Goal: Transaction & Acquisition: Purchase product/service

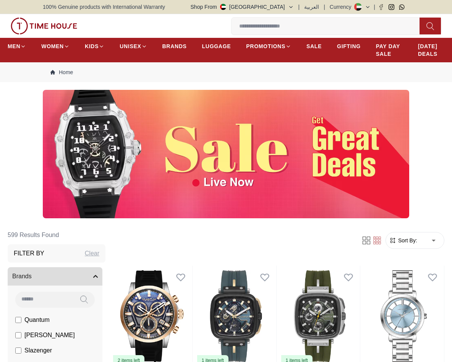
click at [329, 28] on input at bounding box center [328, 25] width 194 height 15
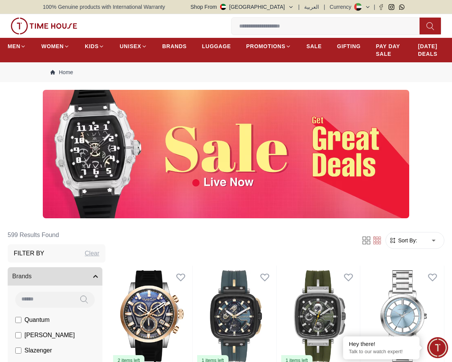
click at [199, 24] on div "0 Wishlist My Bag" at bounding box center [121, 26] width 220 height 17
click at [58, 23] on img at bounding box center [44, 26] width 66 height 17
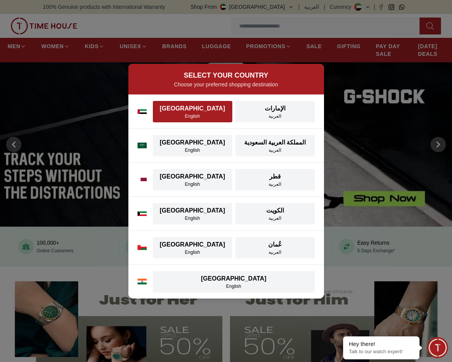
click at [199, 107] on div "[GEOGRAPHIC_DATA]" at bounding box center [192, 108] width 70 height 9
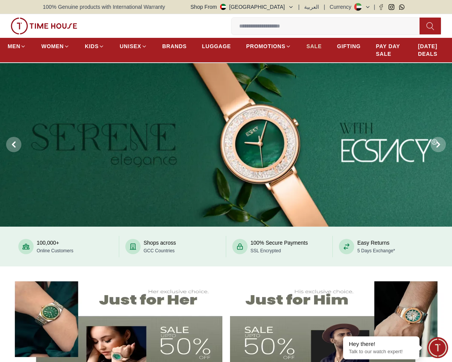
click at [306, 43] on span "SALE" at bounding box center [313, 46] width 15 height 8
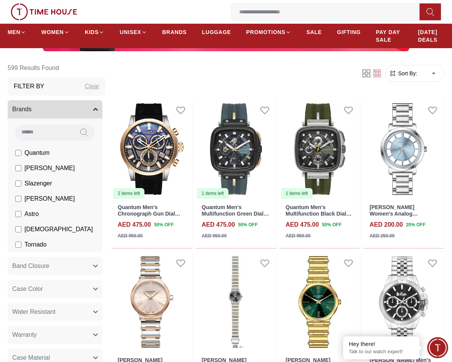
scroll to position [187, 0]
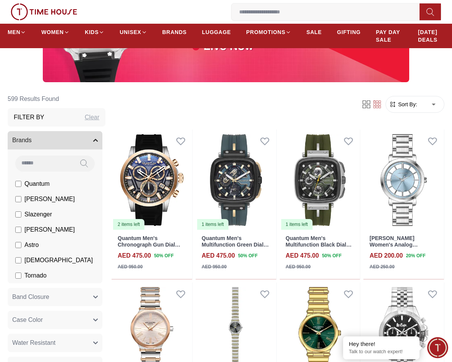
scroll to position [137, 0]
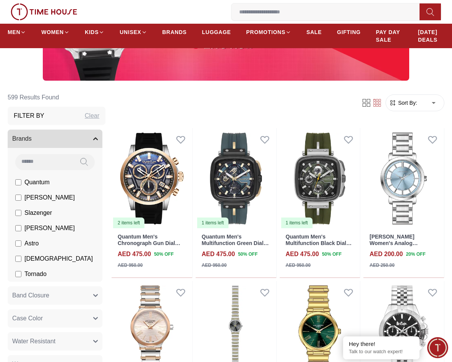
click at [370, 103] on icon at bounding box center [368, 104] width 3 height 3
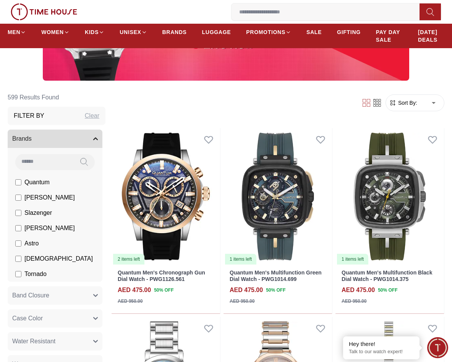
click at [381, 99] on div at bounding box center [371, 103] width 27 height 8
click at [376, 99] on icon at bounding box center [377, 103] width 8 height 8
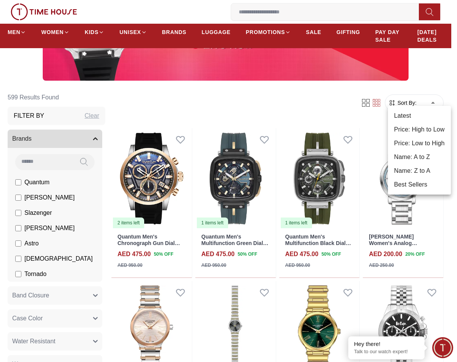
click at [431, 94] on div at bounding box center [228, 181] width 457 height 362
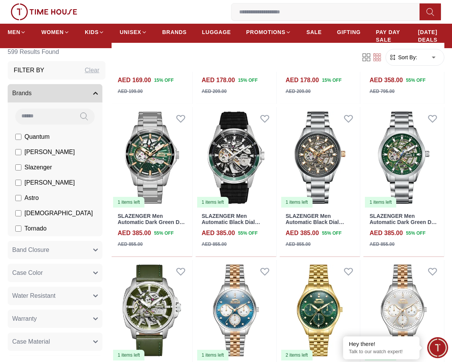
scroll to position [2601, 0]
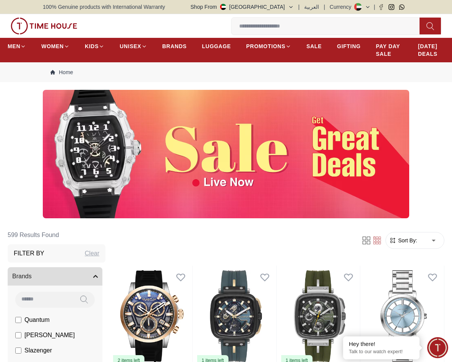
click at [67, 32] on img at bounding box center [44, 26] width 66 height 17
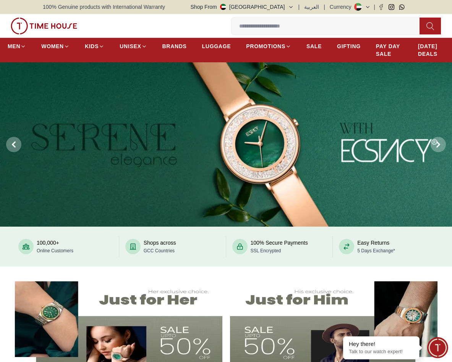
click at [433, 23] on icon at bounding box center [430, 26] width 8 height 9
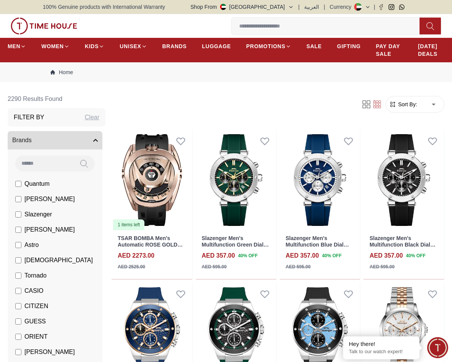
click at [378, 30] on input at bounding box center [328, 25] width 194 height 15
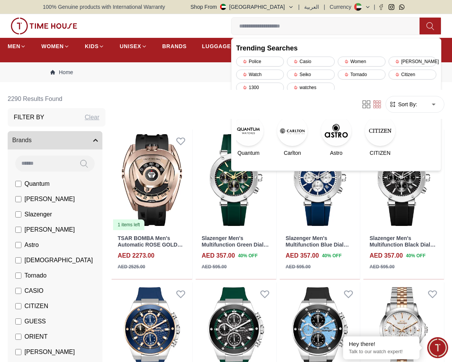
click at [197, 107] on div "Filter Sort By: ​ ****** ​" at bounding box center [277, 104] width 333 height 29
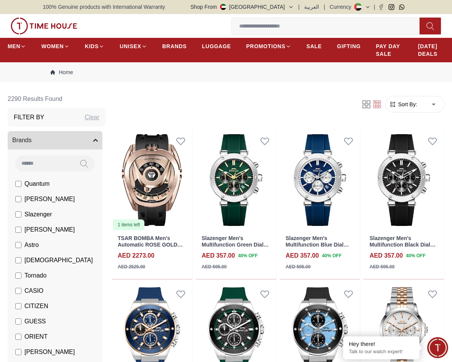
click at [368, 7] on icon at bounding box center [367, 7] width 3 height 2
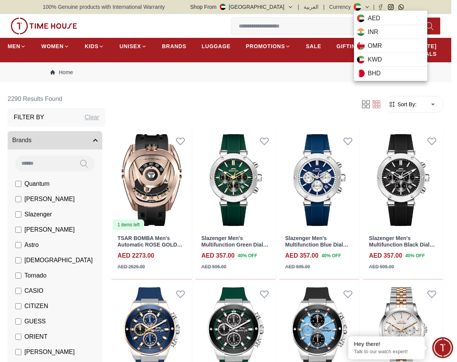
click at [368, 6] on div at bounding box center [228, 181] width 457 height 362
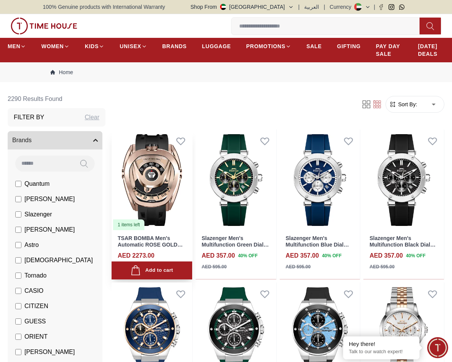
click at [146, 186] on img at bounding box center [151, 179] width 81 height 101
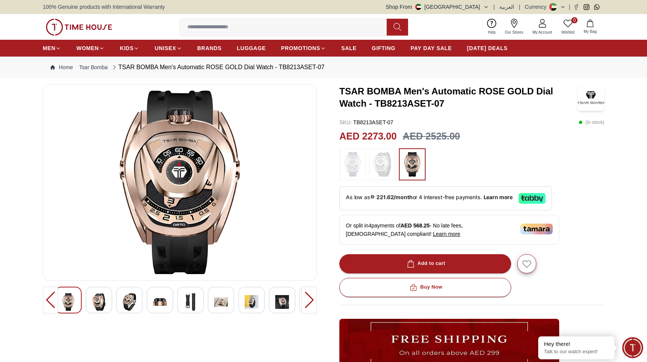
click at [65, 19] on img at bounding box center [79, 27] width 66 height 17
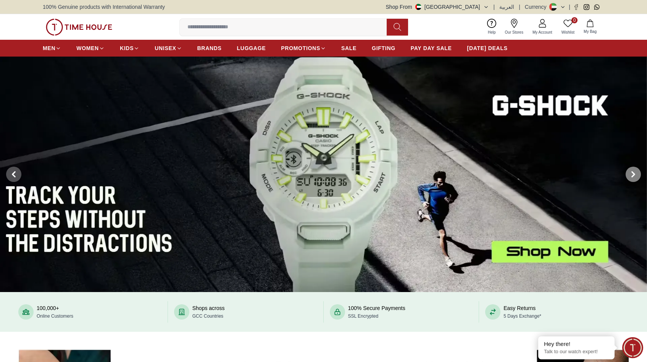
click at [451, 180] on span at bounding box center [633, 173] width 15 height 15
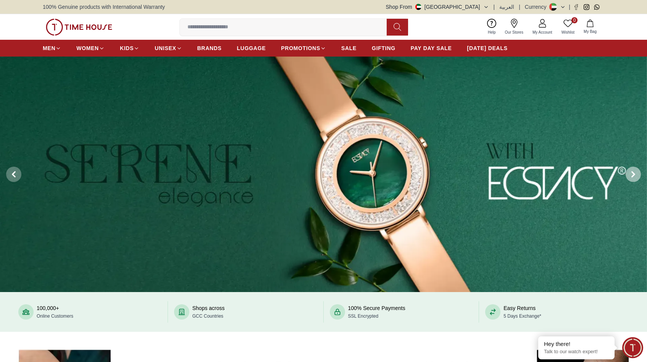
click at [451, 180] on span at bounding box center [633, 173] width 15 height 15
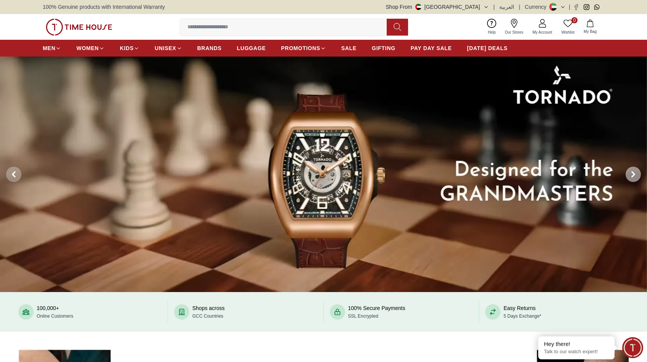
click at [451, 180] on span at bounding box center [633, 173] width 15 height 15
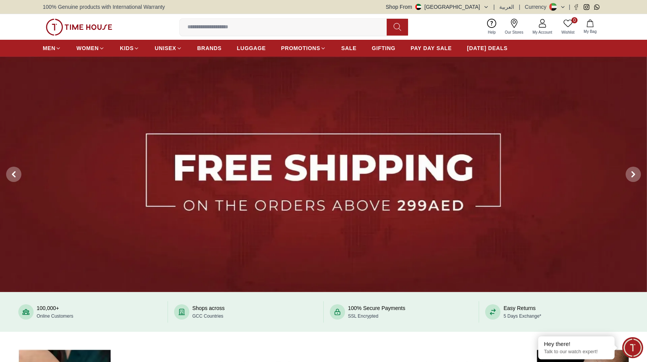
click at [231, 28] on input at bounding box center [286, 26] width 213 height 15
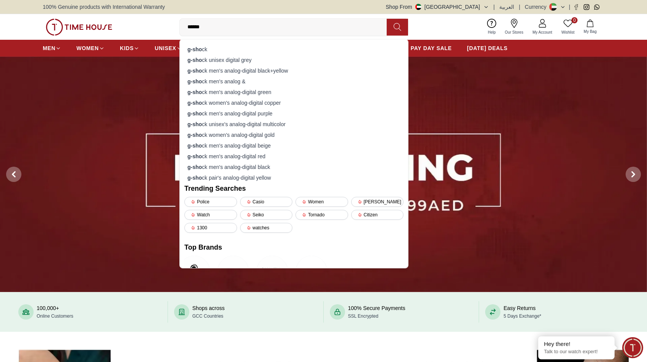
type input "*******"
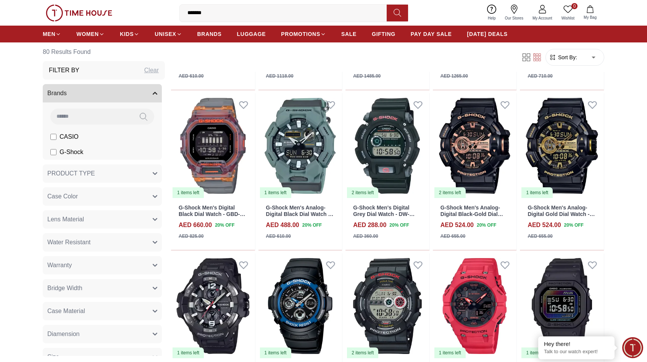
scroll to position [351, 0]
click at [451, 54] on span "Sort By:" at bounding box center [567, 57] width 21 height 8
click at [451, 58] on body "100% Genuine products with International Warranty Shop From [GEOGRAPHIC_DATA] |…" at bounding box center [323, 181] width 647 height 1065
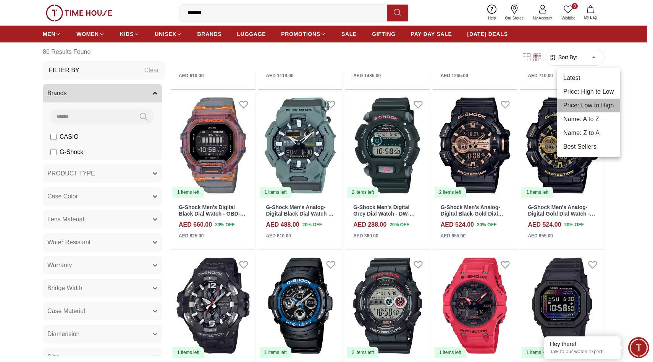
click at [451, 102] on li "Price: Low to High" at bounding box center [588, 106] width 63 height 14
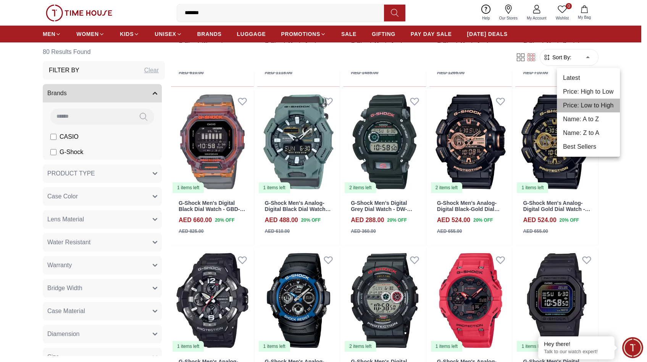
type input "*"
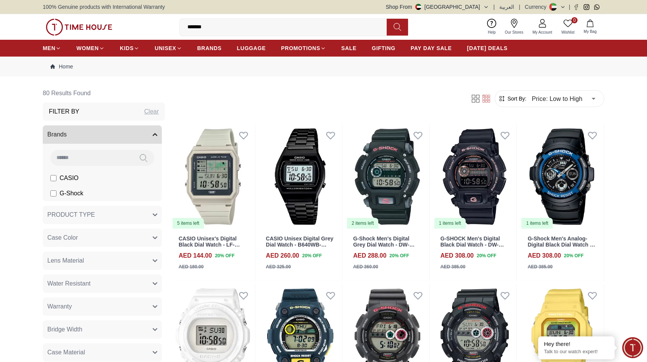
click at [105, 27] on img at bounding box center [79, 27] width 66 height 17
